Goal: Find specific page/section: Find specific page/section

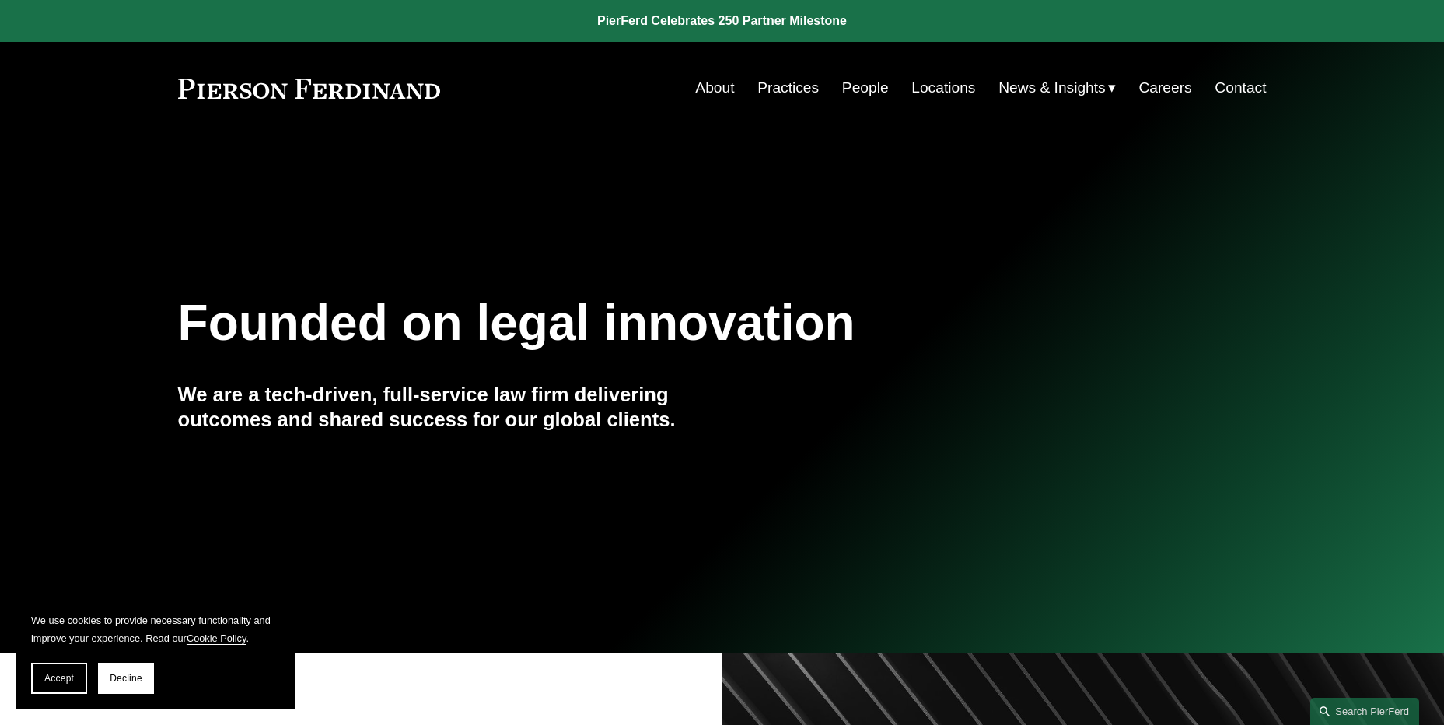
click at [867, 84] on link "People" at bounding box center [865, 88] width 47 height 30
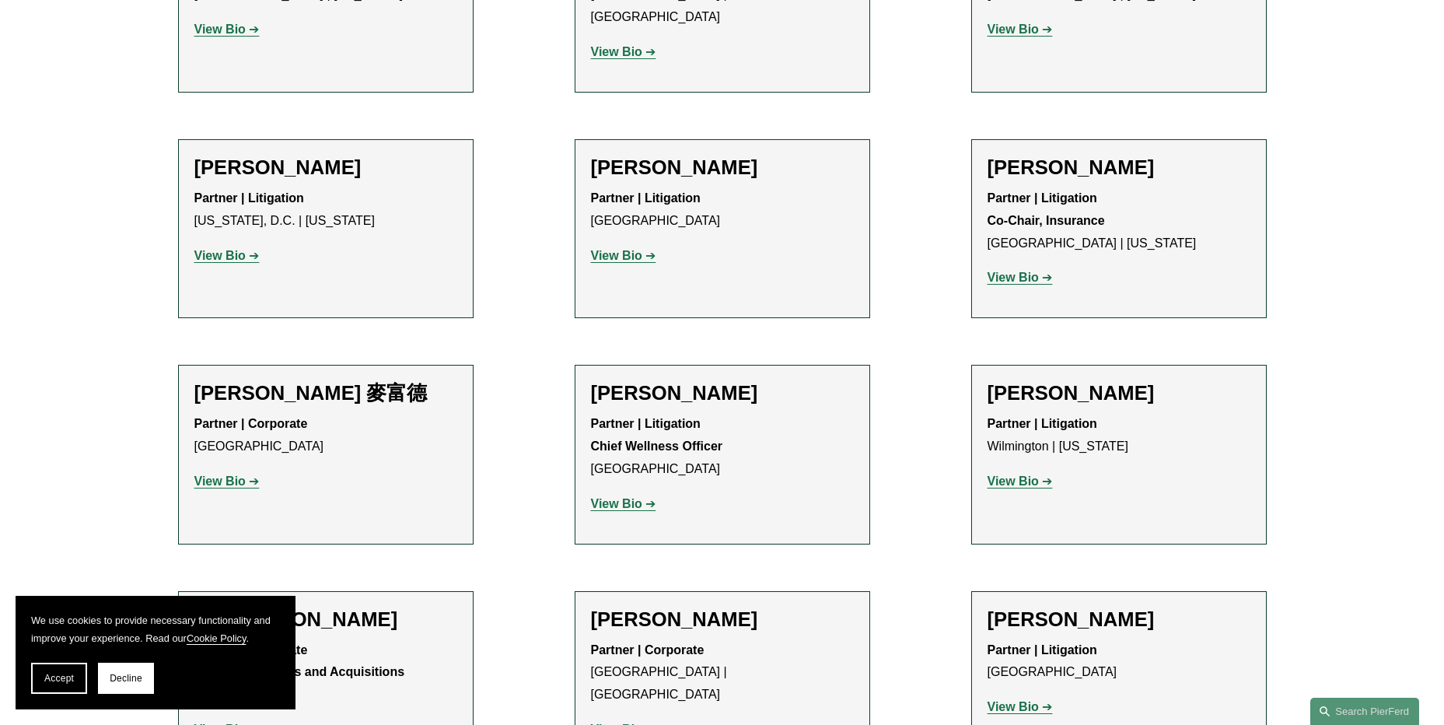
scroll to position [13610, 0]
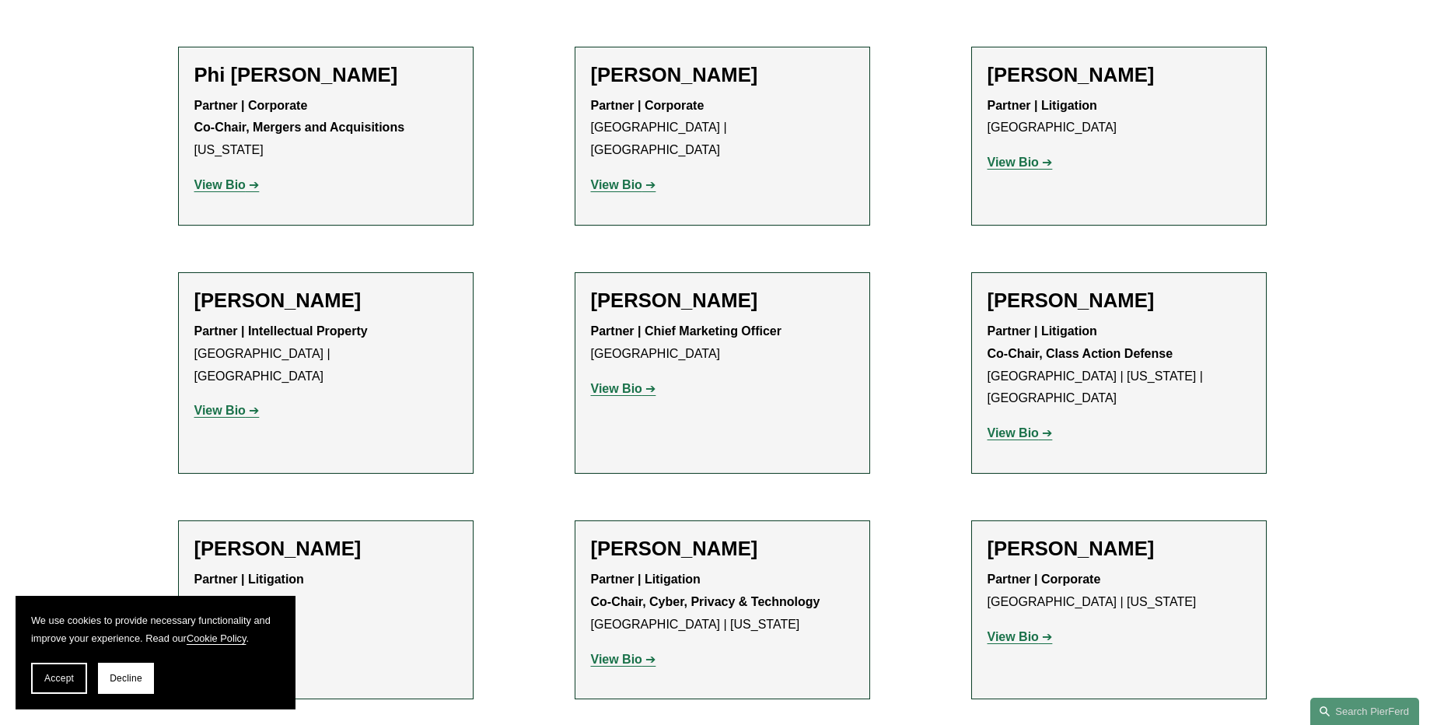
click at [121, 685] on button "Decline" at bounding box center [126, 678] width 56 height 31
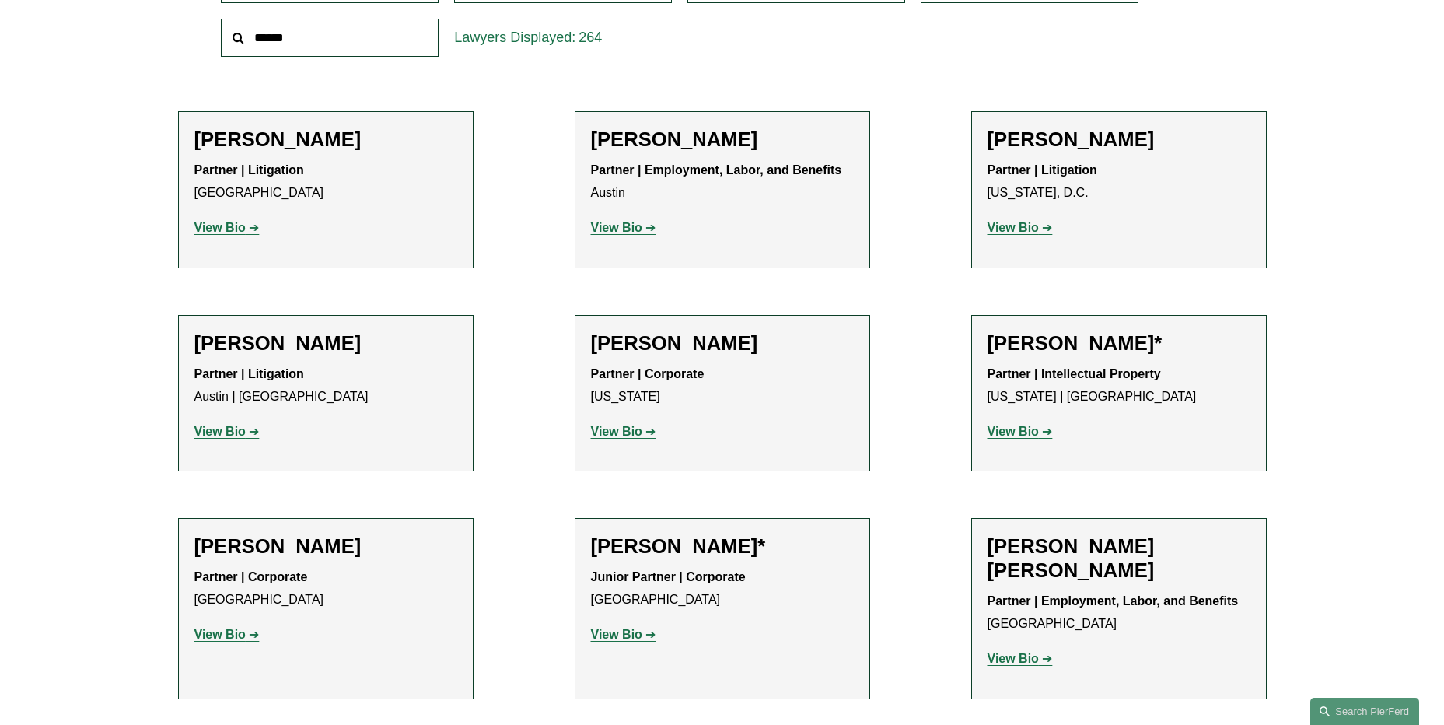
scroll to position [136, 0]
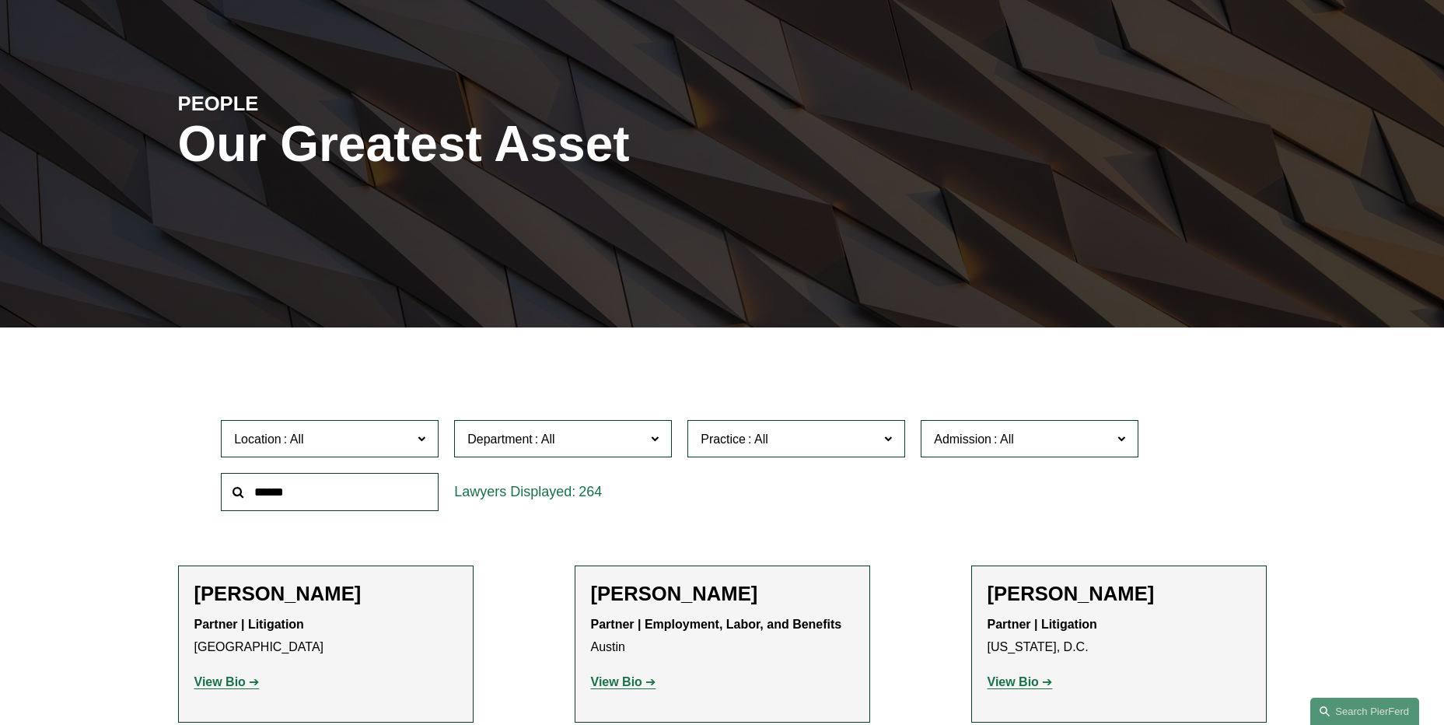
click at [537, 451] on label "Department" at bounding box center [563, 439] width 218 height 38
click at [784, 501] on div "Location All [GEOGRAPHIC_DATA] [GEOGRAPHIC_DATA] [GEOGRAPHIC_DATA] [GEOGRAPHIC_…" at bounding box center [722, 465] width 1018 height 107
click at [765, 445] on span at bounding box center [758, 438] width 25 height 13
click at [1037, 498] on div "Location All [GEOGRAPHIC_DATA] [GEOGRAPHIC_DATA] [GEOGRAPHIC_DATA] [GEOGRAPHIC_…" at bounding box center [722, 465] width 1018 height 107
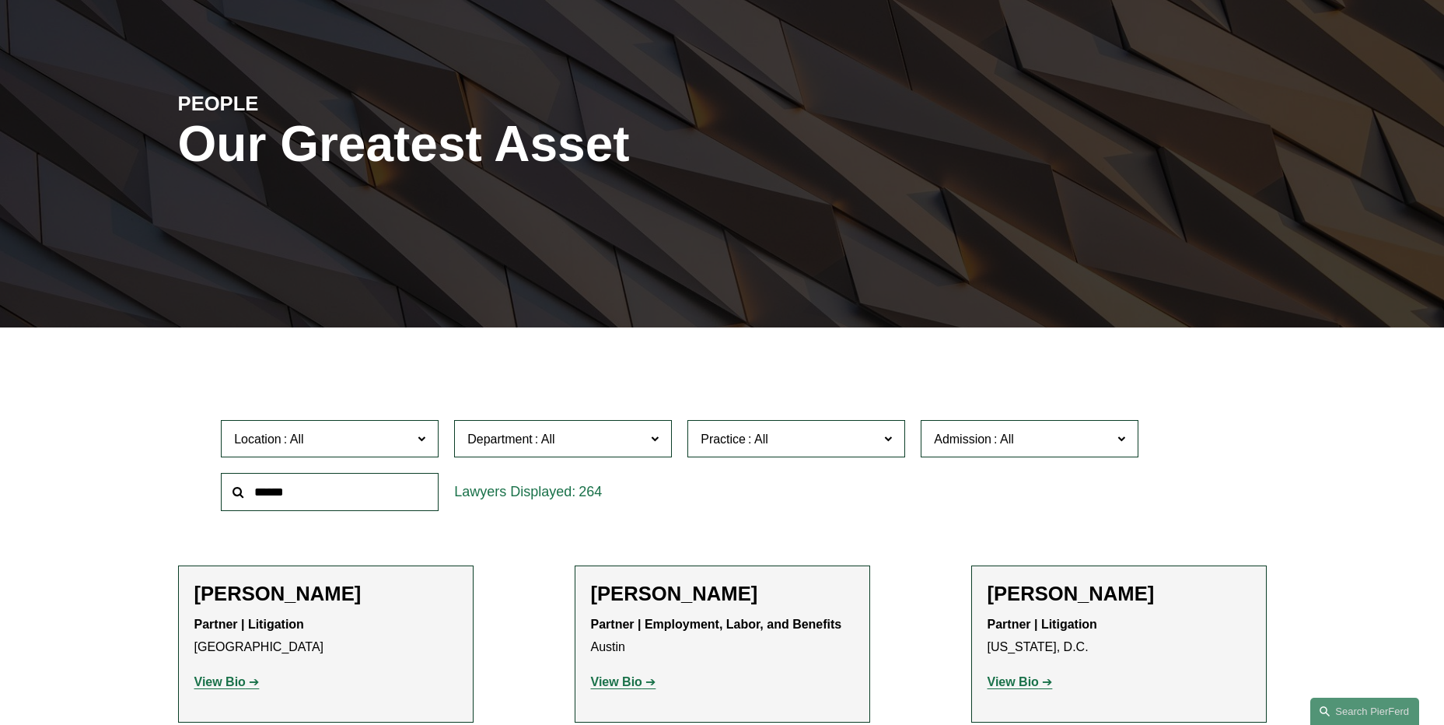
drag, startPoint x: 58, startPoint y: 423, endPoint x: 253, endPoint y: 486, distance: 205.1
drag, startPoint x: 191, startPoint y: 579, endPoint x: 233, endPoint y: 596, distance: 44.3
click at [191, 578] on li "[PERSON_NAME] Partner | Litigation Dallas View Bio Location: [GEOGRAPHIC_DATA];…" at bounding box center [326, 643] width 296 height 157
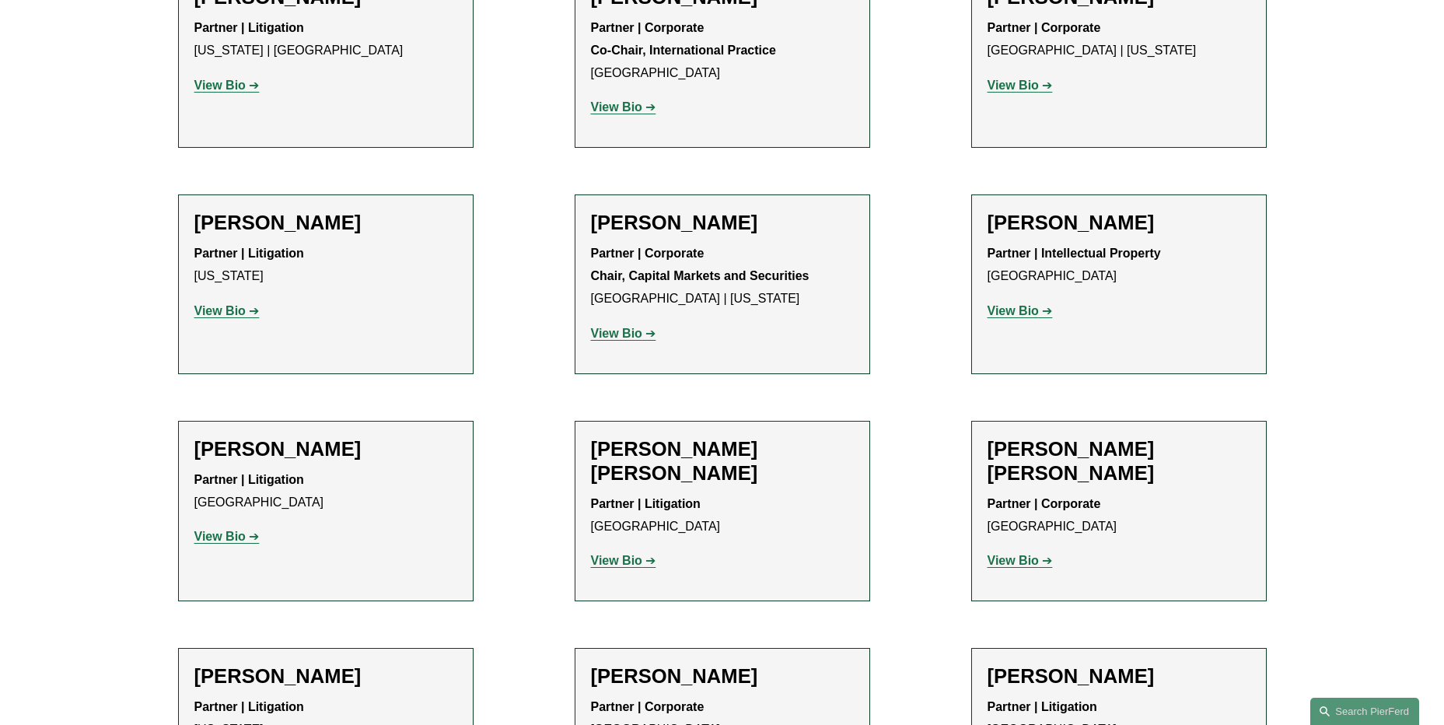
scroll to position [11569, 0]
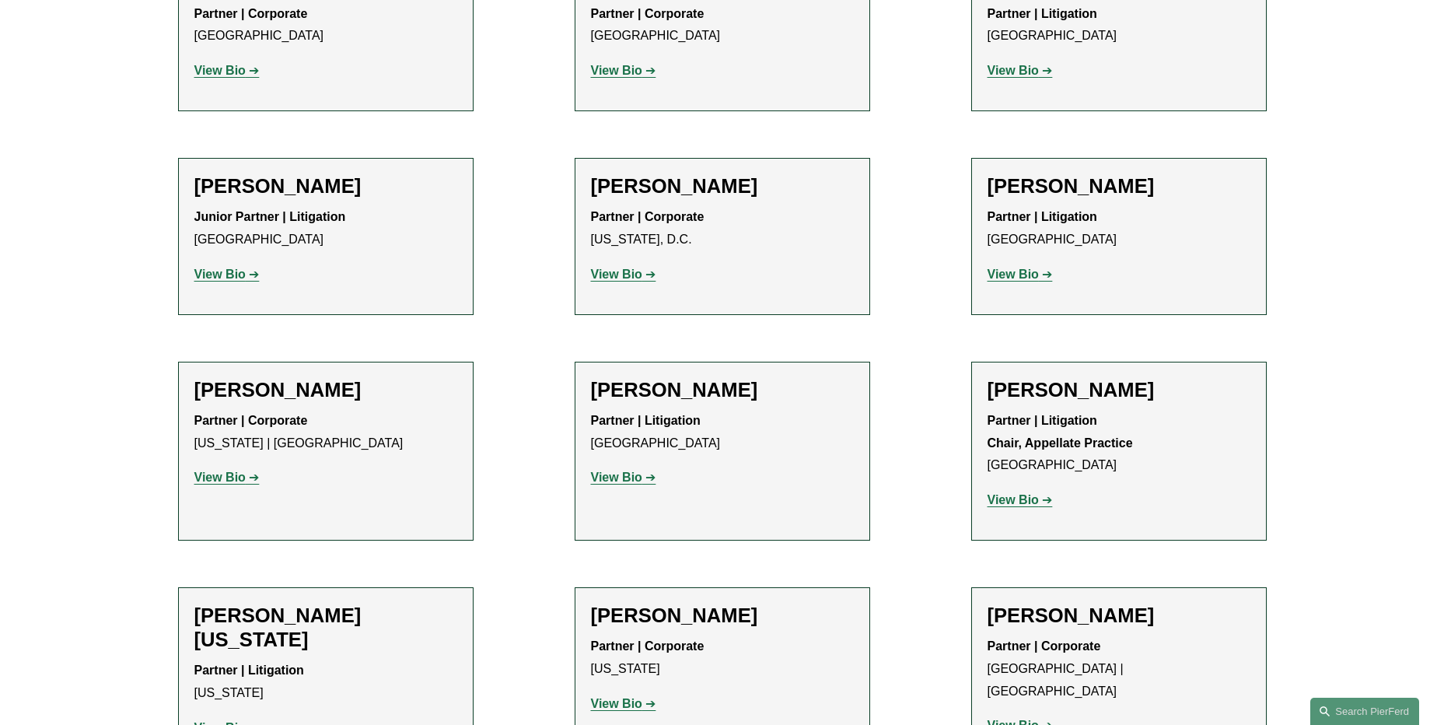
scroll to position [19190, 0]
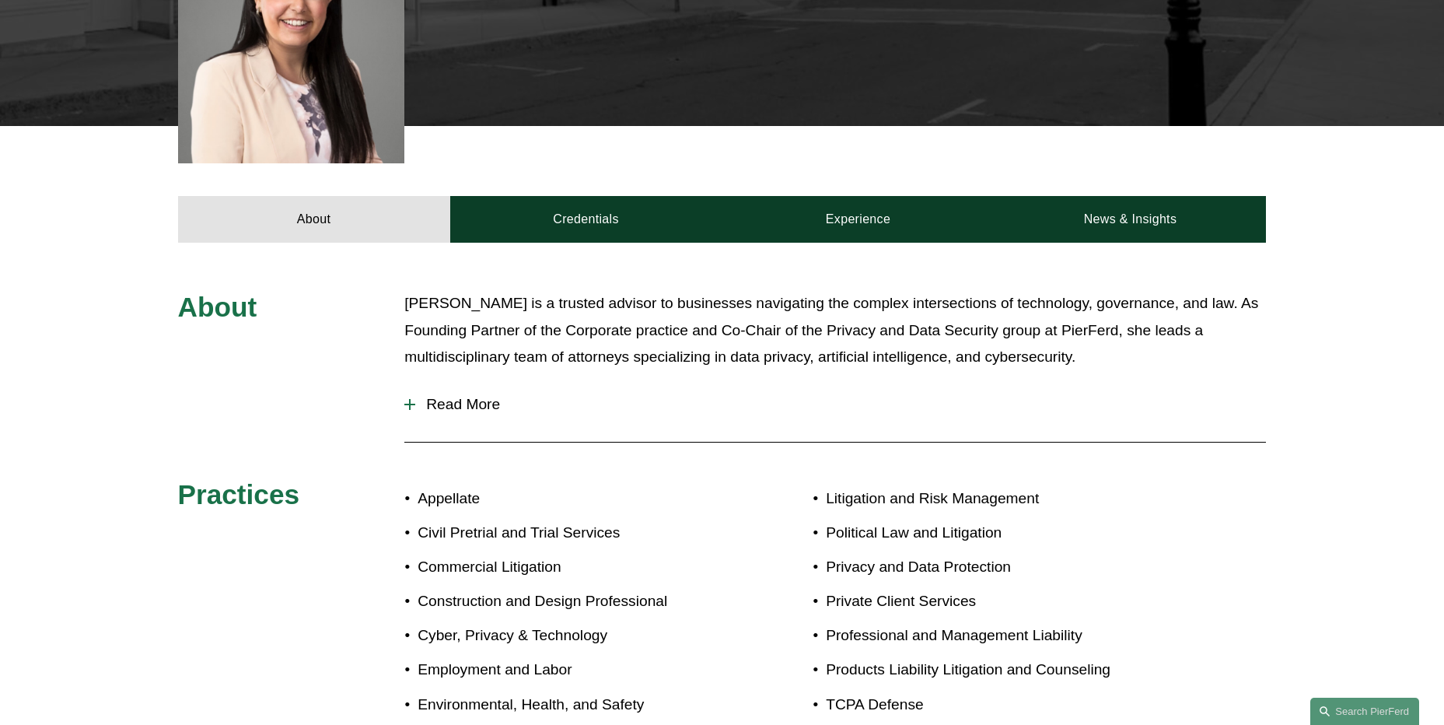
scroll to position [78, 0]
